Goal: Transaction & Acquisition: Obtain resource

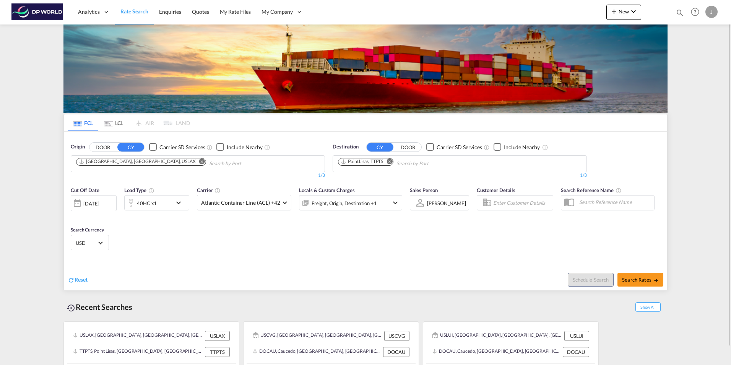
click at [199, 162] on md-icon "Remove" at bounding box center [202, 161] width 6 height 6
click at [100, 162] on body "Analytics Dashboard Rate Search Enquiries Quotes My Rate Files My Company" at bounding box center [365, 182] width 731 height 365
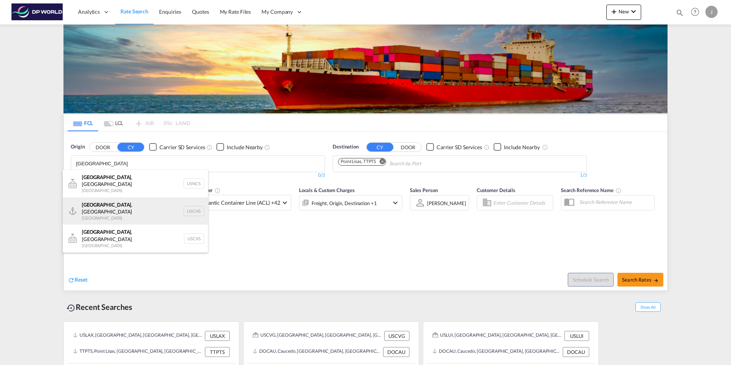
scroll to position [9, 0]
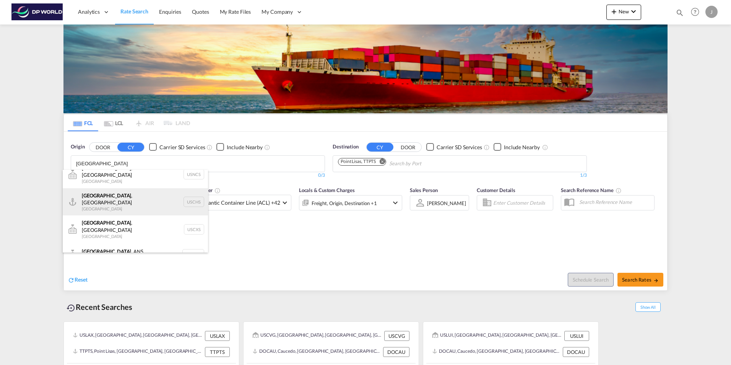
type input "[GEOGRAPHIC_DATA]"
drag, startPoint x: 107, startPoint y: 191, endPoint x: 138, endPoint y: 195, distance: 31.2
click at [107, 191] on div "[GEOGRAPHIC_DATA] , [GEOGRAPHIC_DATA] United States USCHS" at bounding box center [135, 202] width 145 height 28
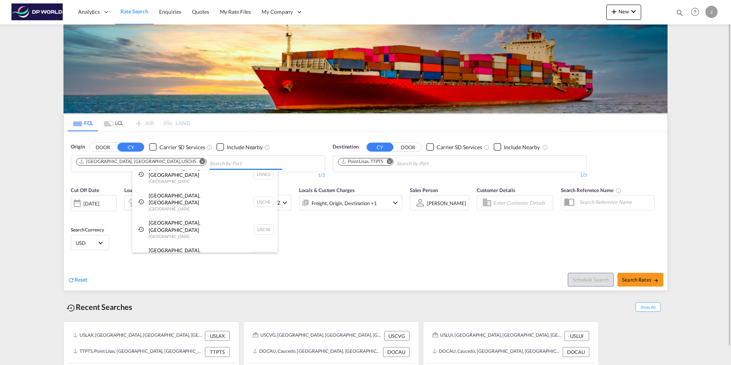
scroll to position [0, 0]
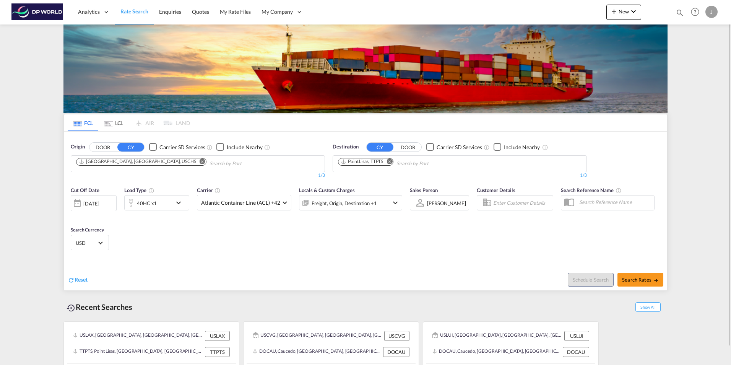
click at [391, 160] on md-icon "Remove" at bounding box center [390, 161] width 6 height 6
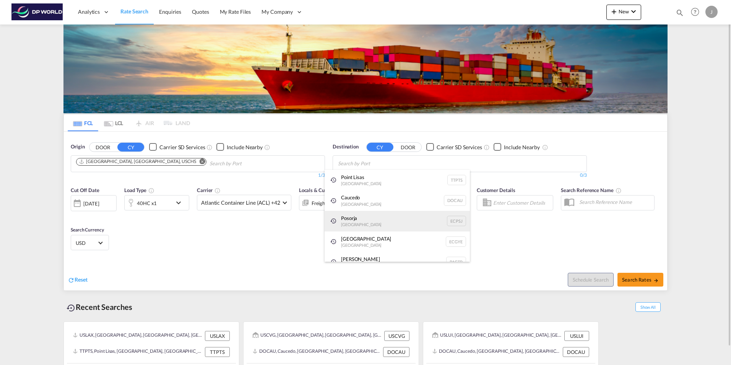
click at [350, 223] on div "Posorja [GEOGRAPHIC_DATA] ECPSJ" at bounding box center [397, 221] width 145 height 21
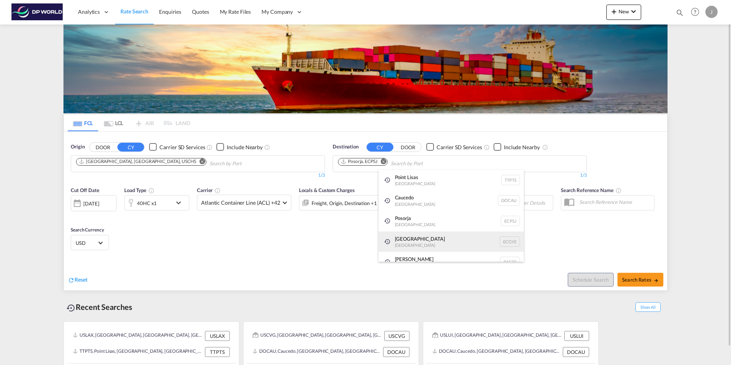
click at [408, 239] on div "Guayaquil [GEOGRAPHIC_DATA] [GEOGRAPHIC_DATA]" at bounding box center [451, 241] width 145 height 21
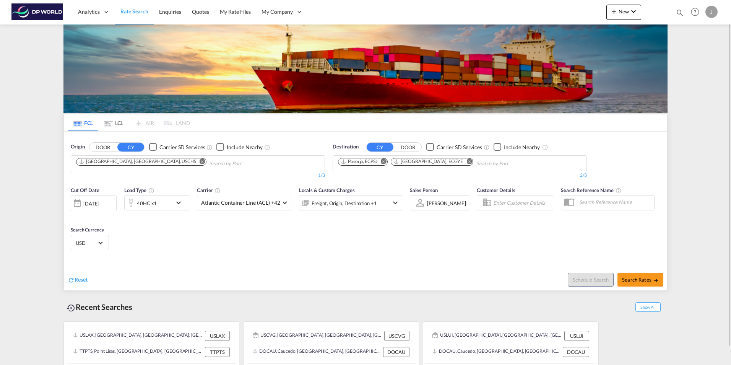
click at [178, 200] on md-icon "icon-chevron-down" at bounding box center [180, 202] width 13 height 9
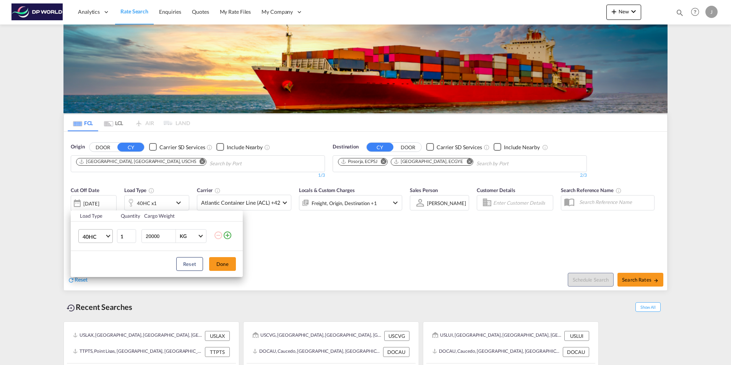
click at [109, 235] on span "Choose: \a40HC" at bounding box center [108, 235] width 4 height 4
click at [95, 198] on div "20GP" at bounding box center [89, 200] width 13 height 8
click at [223, 266] on button "Done" at bounding box center [222, 264] width 27 height 14
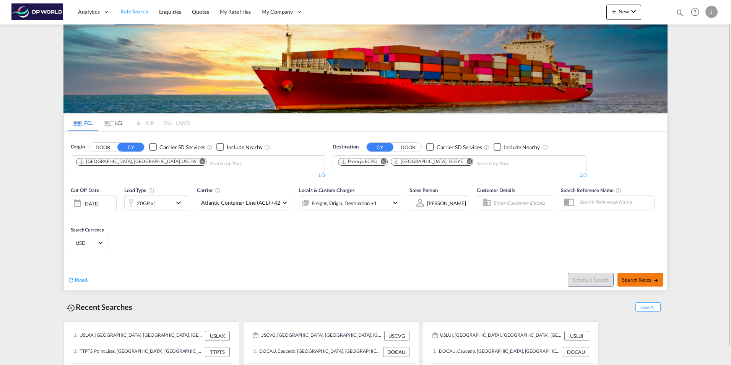
click at [634, 280] on span "Search Rates" at bounding box center [640, 279] width 37 height 6
type input "USCHS to ECPSJ,ECGYE / [DATE]"
